Goal: Task Accomplishment & Management: Use online tool/utility

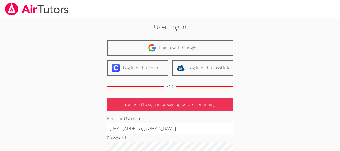
type input "[EMAIL_ADDRESS][DOMAIN_NAME]"
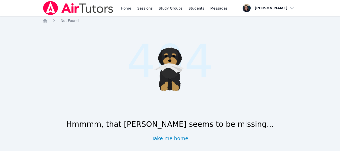
click at [121, 8] on link "Home" at bounding box center [126, 8] width 12 height 16
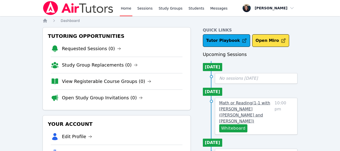
click at [229, 110] on span "Math or Reading ( 1-1 with [PERSON_NAME] ([PERSON_NAME] and [PERSON_NAME] )" at bounding box center [244, 111] width 51 height 23
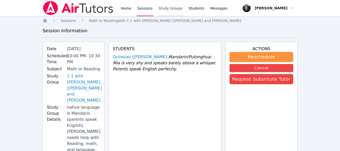
click at [165, 11] on link "Study Groups" at bounding box center [170, 8] width 26 height 16
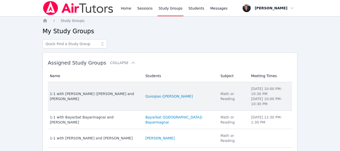
click at [156, 88] on td "Students Quioqiao (Mia) Yuan" at bounding box center [179, 96] width 75 height 28
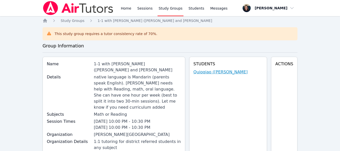
click at [231, 72] on link "Quioqiao (Mia) Yuan" at bounding box center [220, 72] width 54 height 6
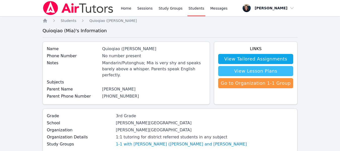
click at [247, 69] on link "View Lesson Plans" at bounding box center [255, 71] width 75 height 10
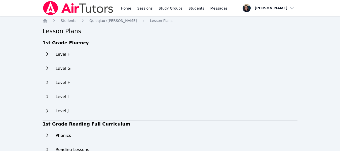
click at [45, 53] on icon at bounding box center [47, 54] width 5 height 4
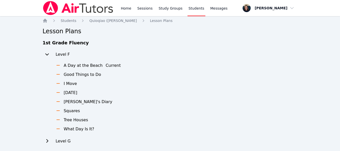
click at [58, 83] on icon at bounding box center [57, 83] width 3 height 1
click at [69, 84] on h3 "I Move" at bounding box center [70, 83] width 13 height 6
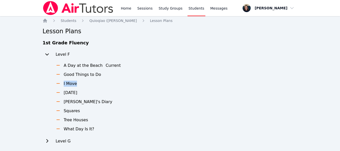
click at [69, 84] on h3 "I Move" at bounding box center [70, 83] width 13 height 6
click at [71, 112] on h3 "Squares" at bounding box center [72, 111] width 16 height 6
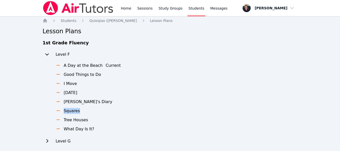
click at [71, 112] on h3 "Squares" at bounding box center [72, 111] width 16 height 6
click at [87, 107] on ul "A Day at the Beach Current Good Things to Do I Move Mother's Day Sam's Diary Sq…" at bounding box center [84, 96] width 73 height 69
